Goal: Transaction & Acquisition: Purchase product/service

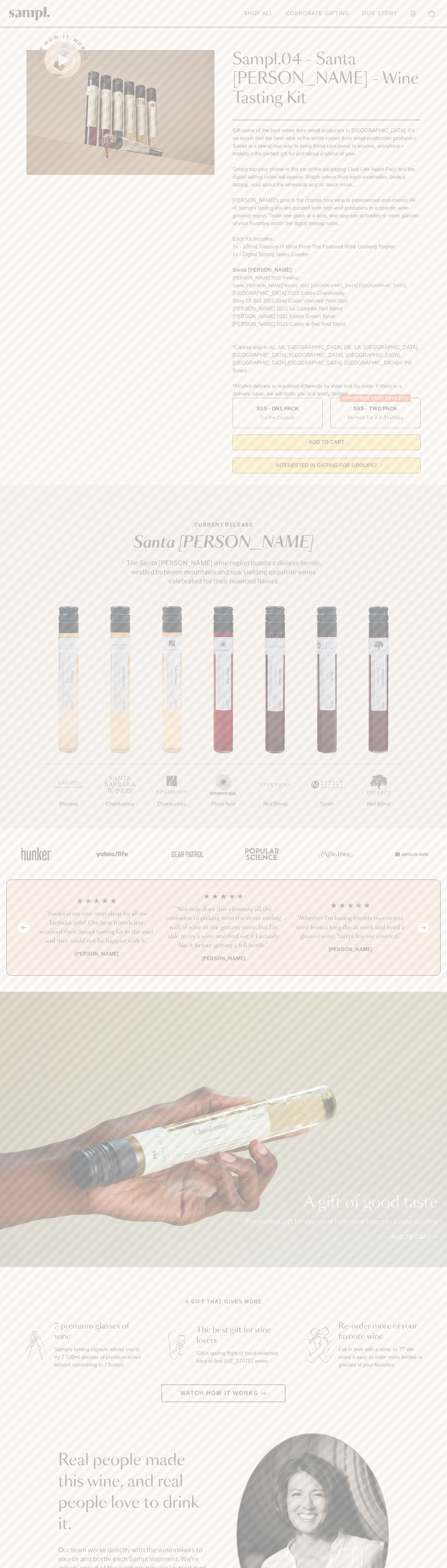
click at [74, 16] on header "Toggle navigation menu Shop All Corporate Gifting Our Story Account Story Shop …" at bounding box center [224, 13] width 447 height 27
click at [447, 1567] on html "Skip to main content Toggle navigation menu Shop All Corporate Gifting Our Stor…" at bounding box center [224, 1307] width 447 height 2614
click at [4, 1333] on main "See how it works Sampl.04 - Santa Barbara - Wine Tasting Kit Gift some of the b…" at bounding box center [224, 1232] width 447 height 2464
